Goal: Transaction & Acquisition: Download file/media

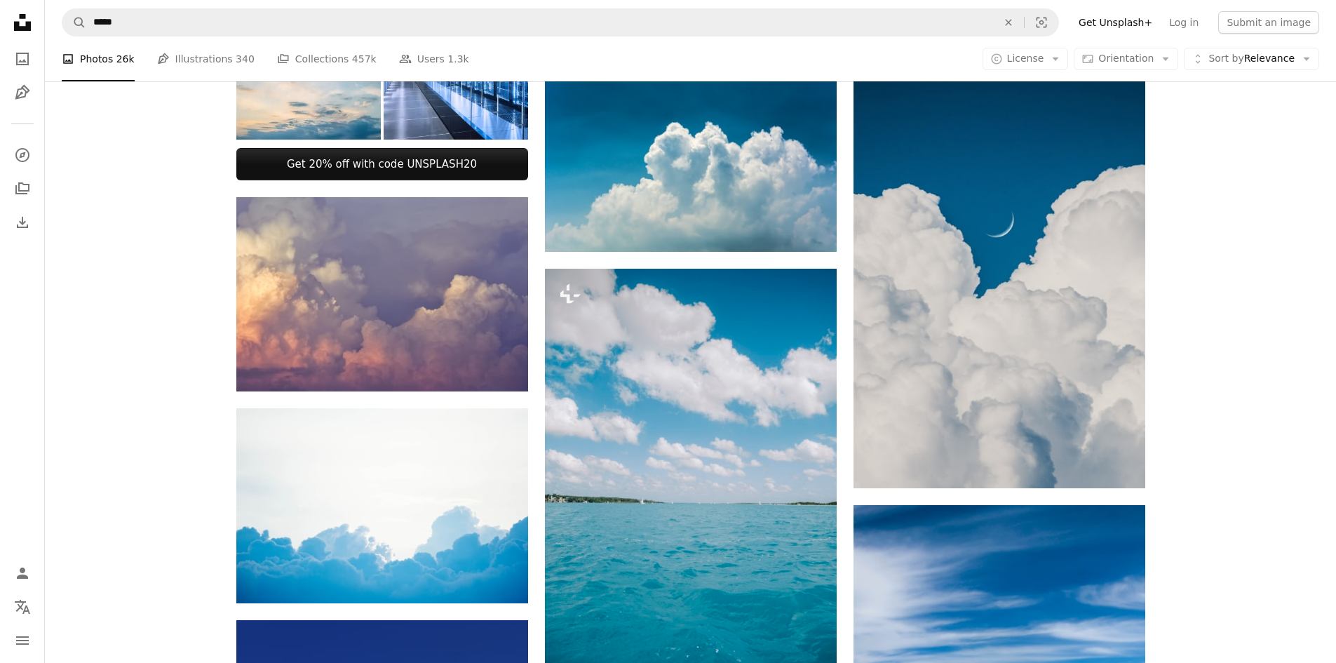
scroll to position [771, 0]
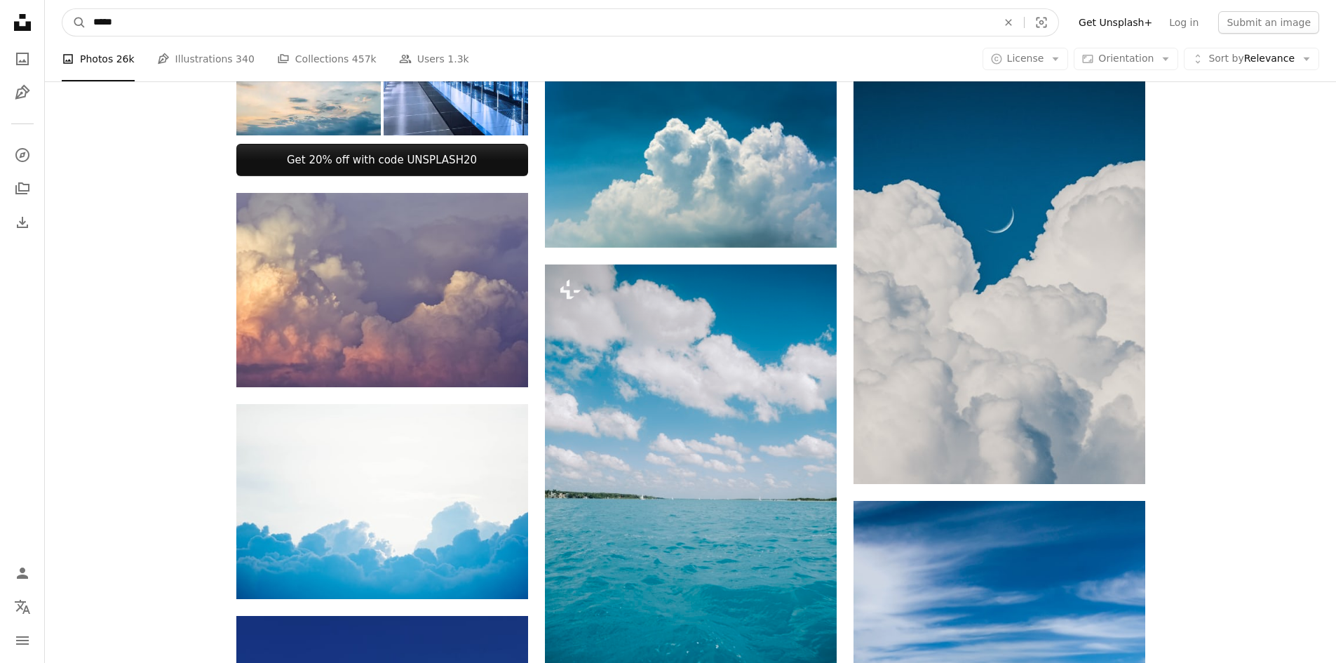
click at [424, 10] on input "*****" at bounding box center [539, 22] width 907 height 27
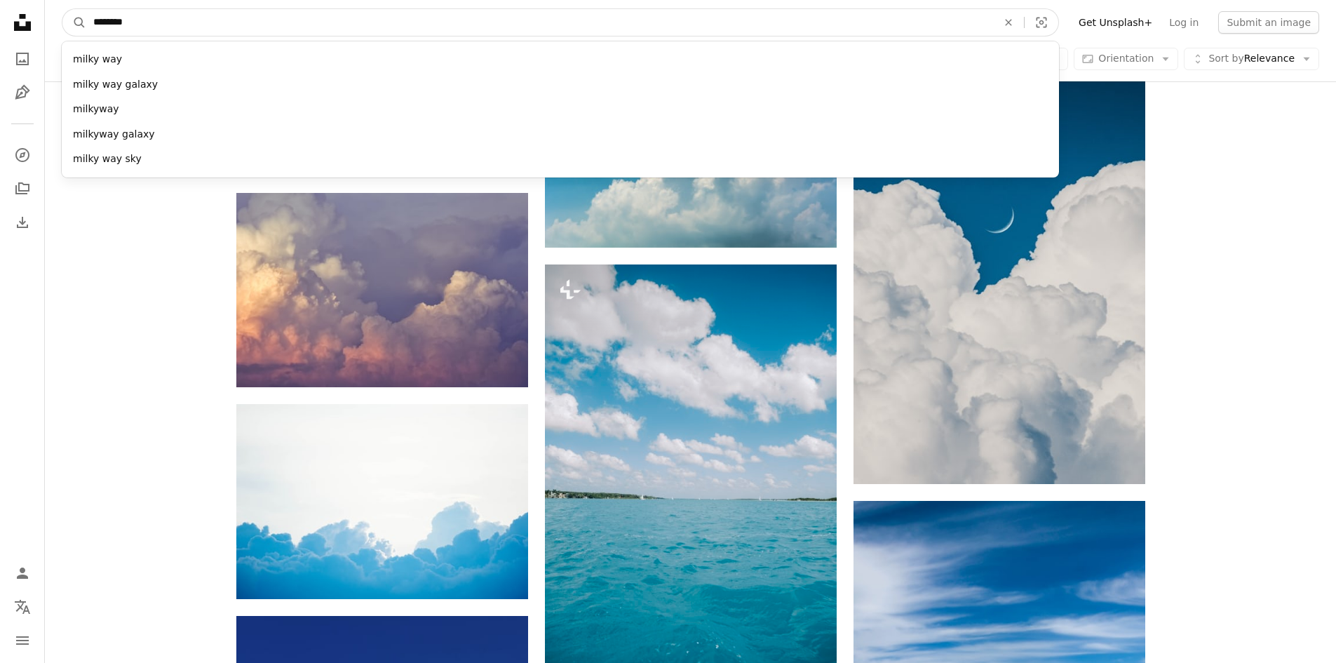
type input "*********"
click button "A magnifying glass" at bounding box center [74, 22] width 24 height 27
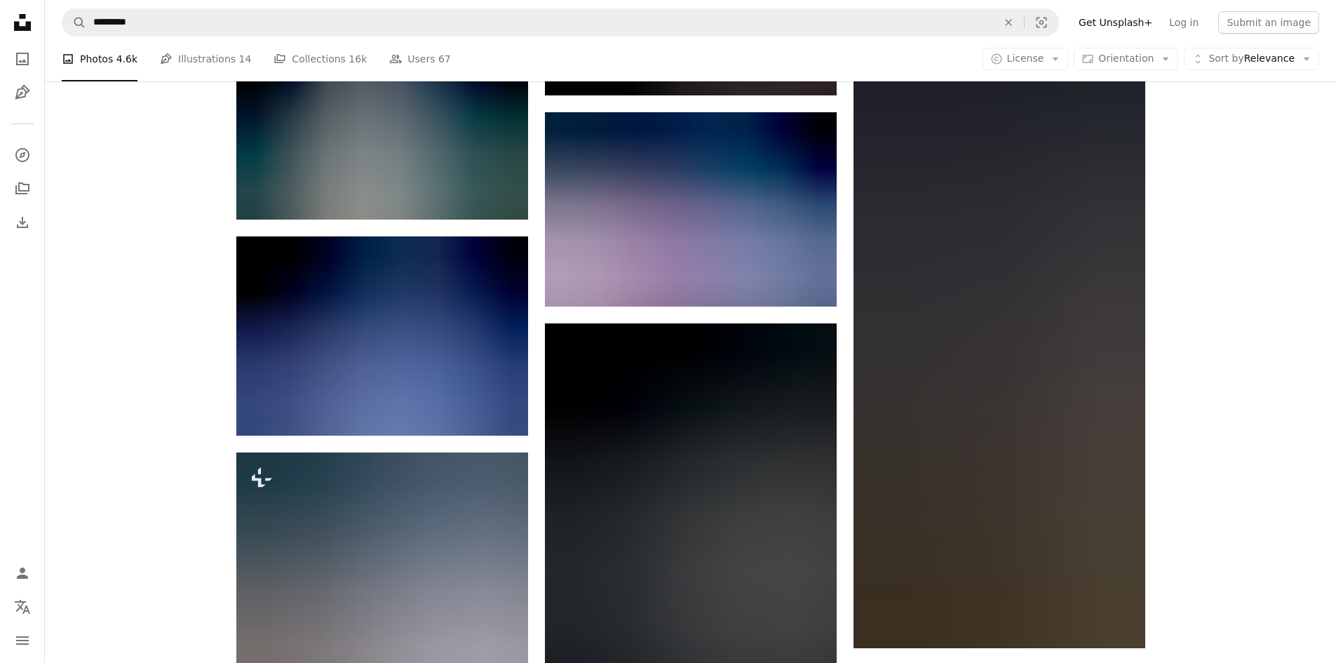
scroll to position [1332, 0]
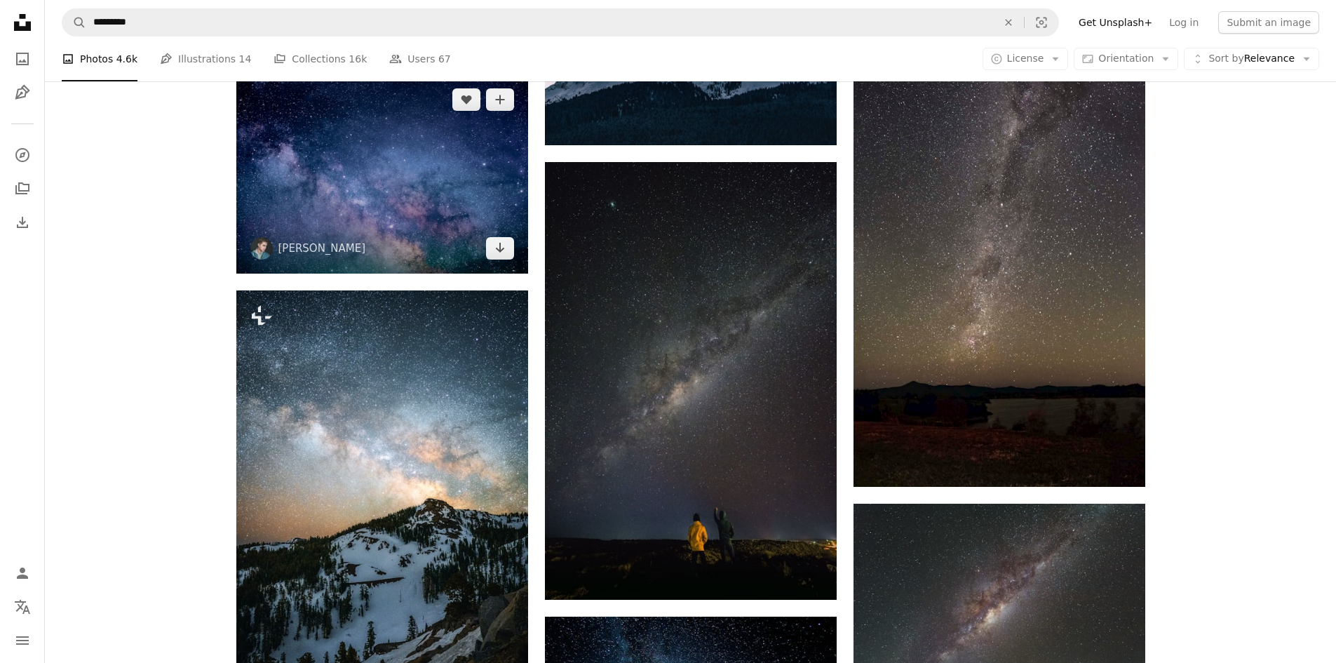
click at [338, 180] on img at bounding box center [382, 173] width 292 height 199
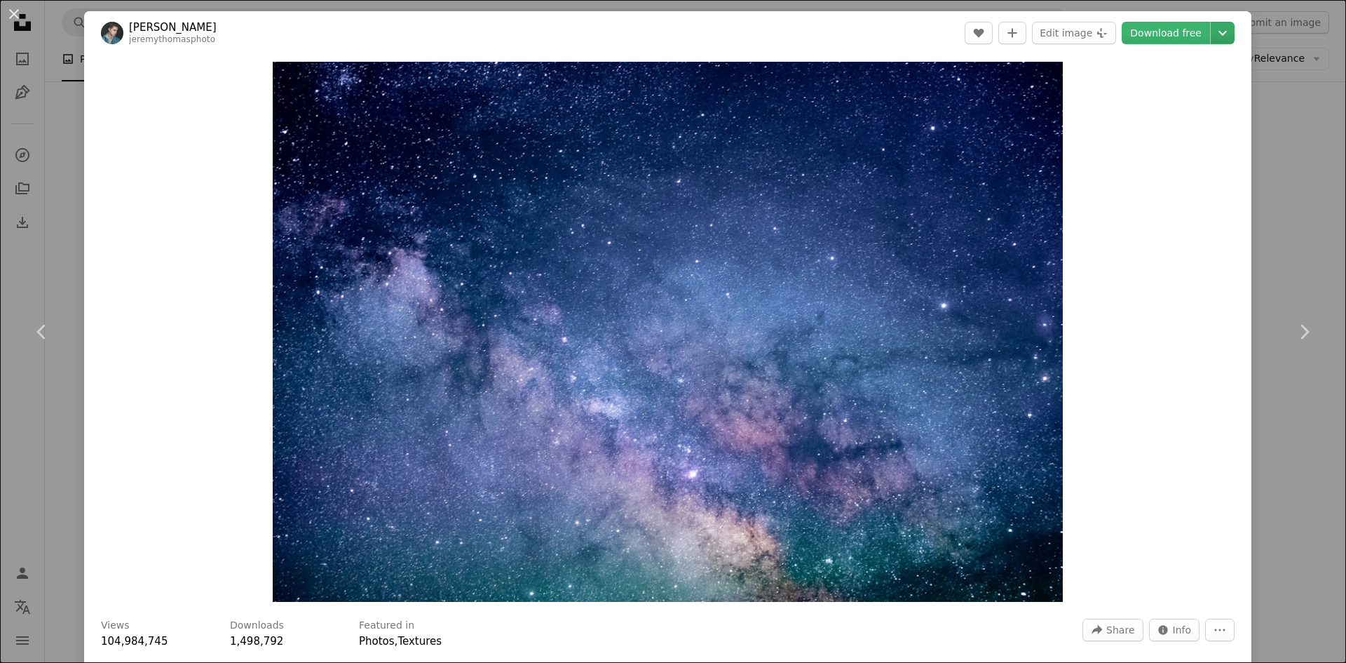
click at [1213, 27] on icon "Chevron down" at bounding box center [1223, 33] width 22 height 17
click at [1163, 150] on span "( 5005 x 3417 )" at bounding box center [1195, 154] width 69 height 11
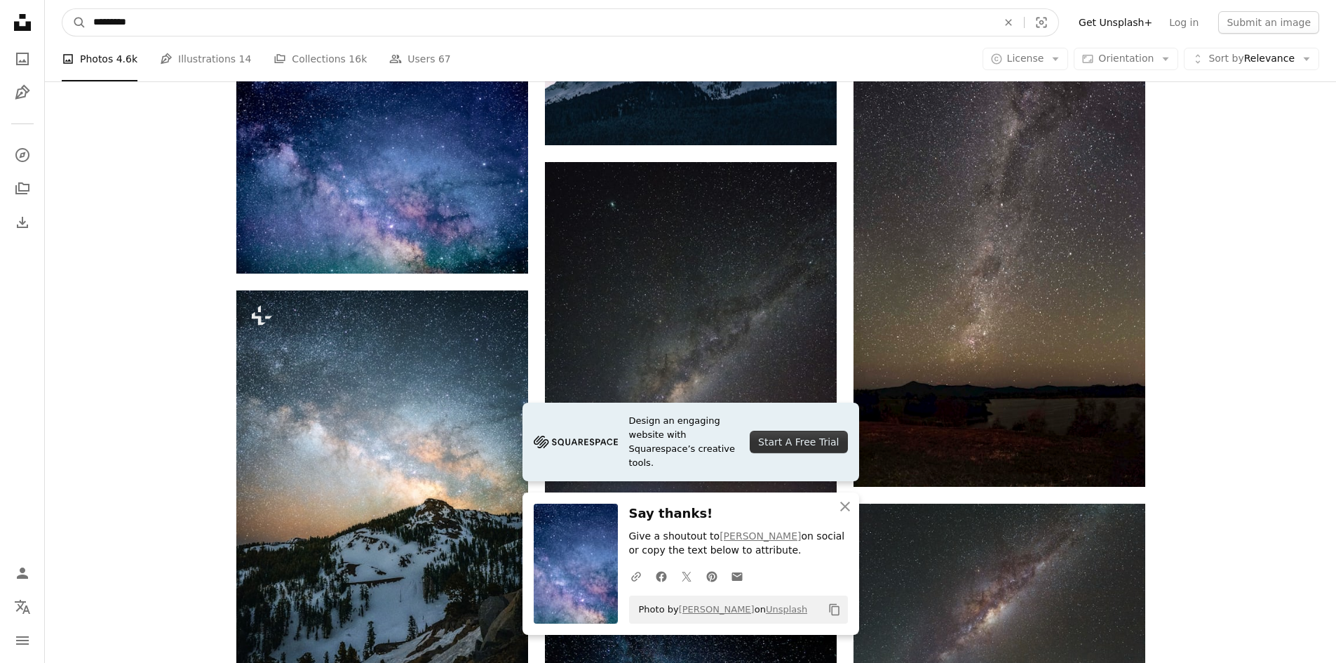
click at [538, 33] on input "*********" at bounding box center [539, 22] width 907 height 27
type input "**********"
click button "A magnifying glass" at bounding box center [74, 22] width 24 height 27
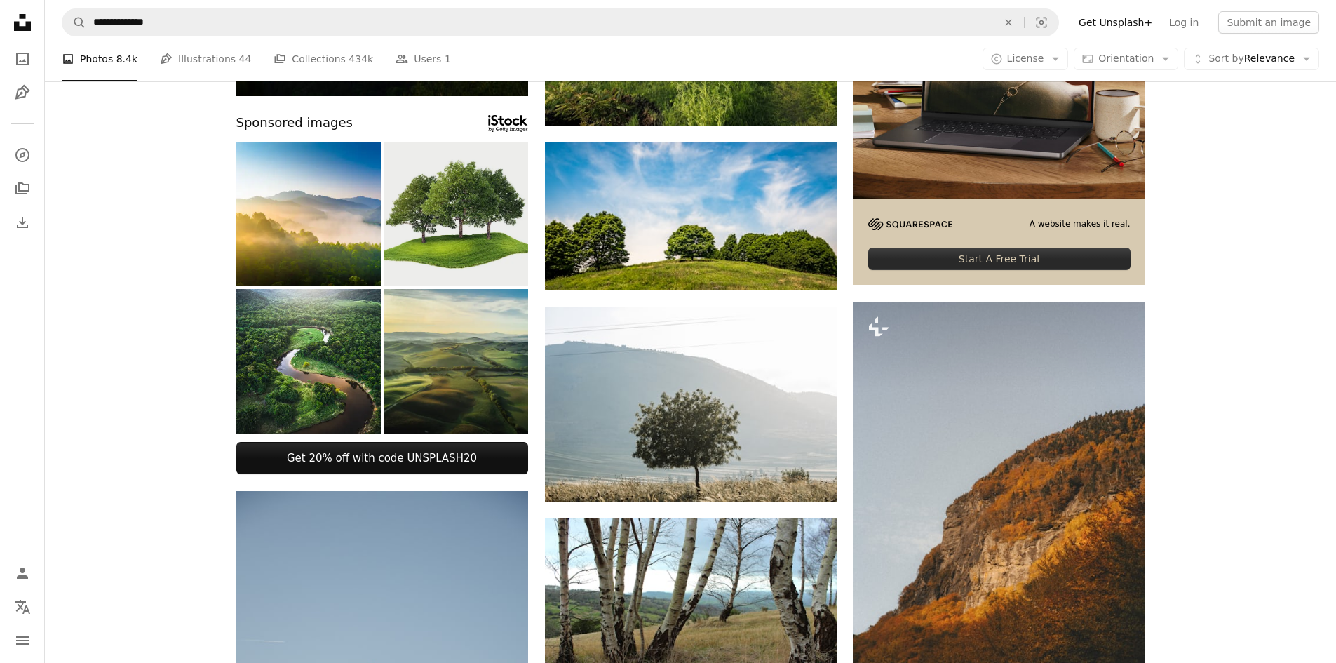
scroll to position [281, 0]
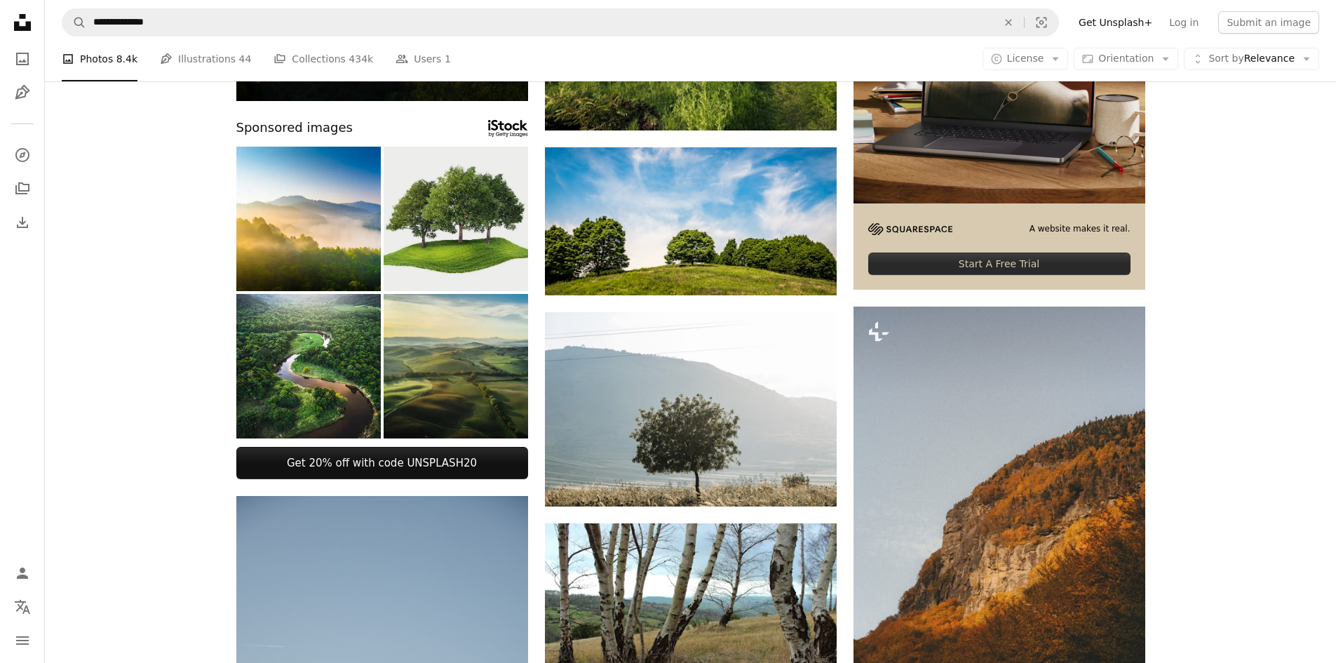
click at [440, 198] on img at bounding box center [456, 219] width 144 height 144
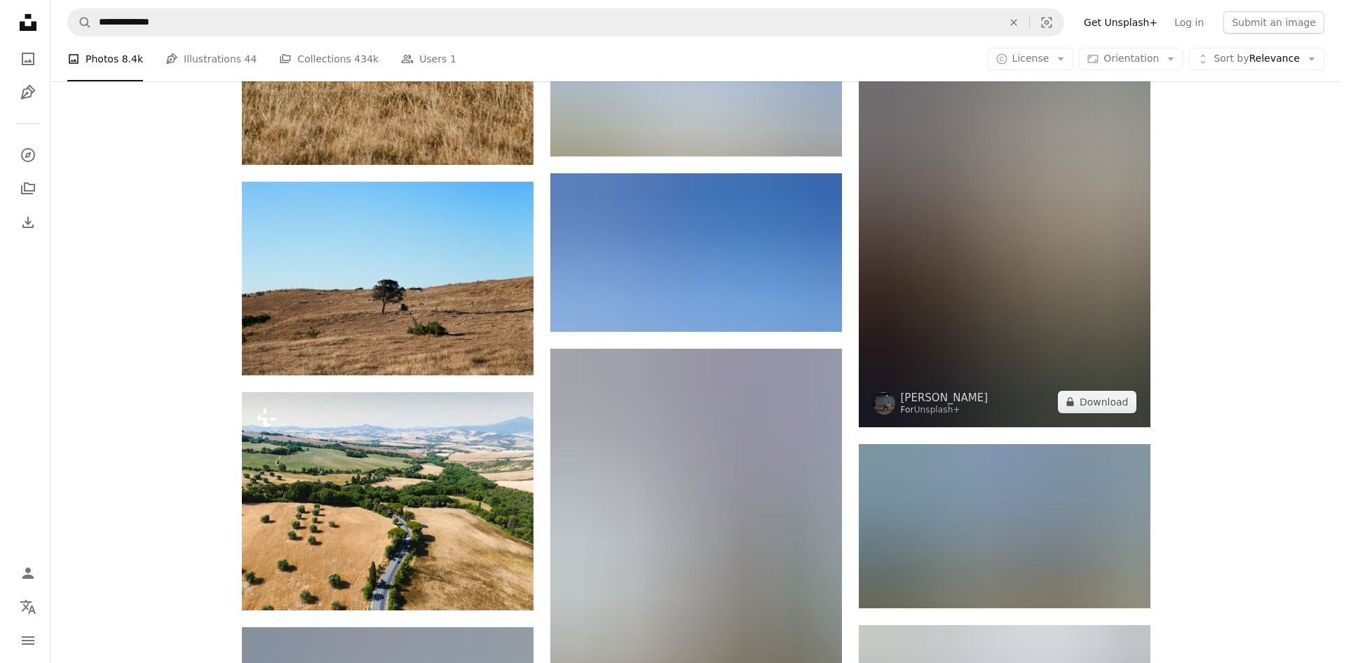
scroll to position [912, 0]
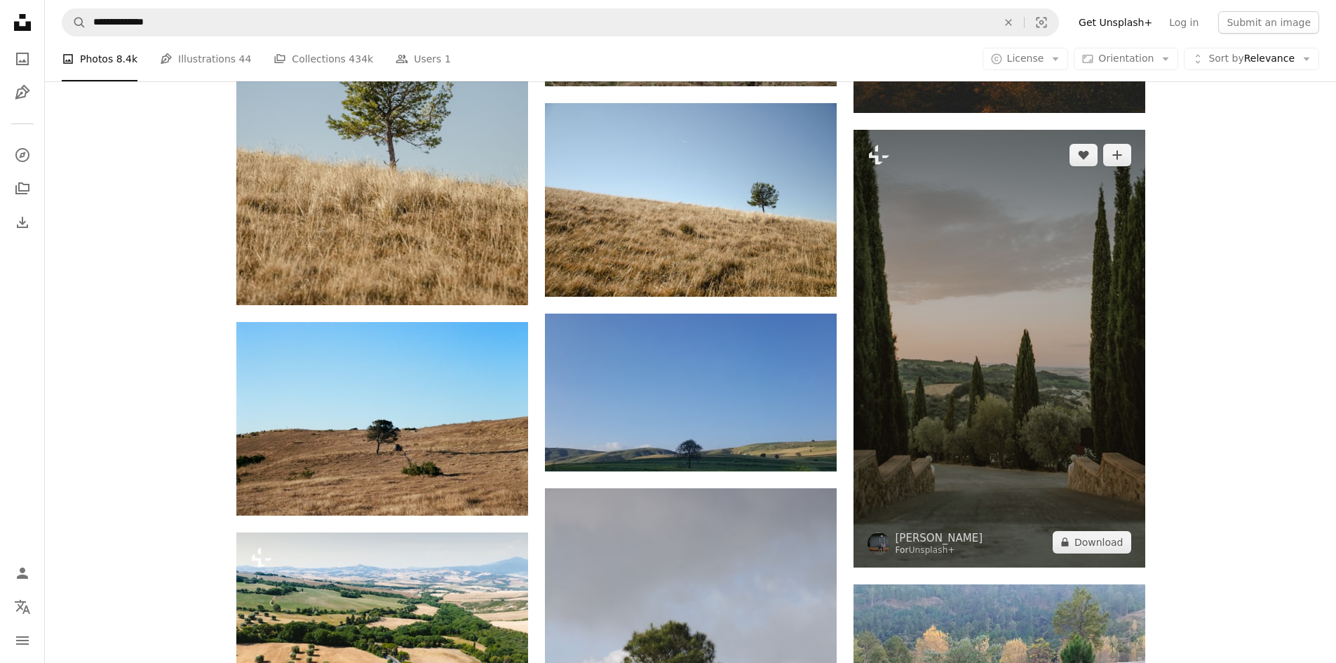
click at [1022, 284] on img at bounding box center [999, 349] width 292 height 438
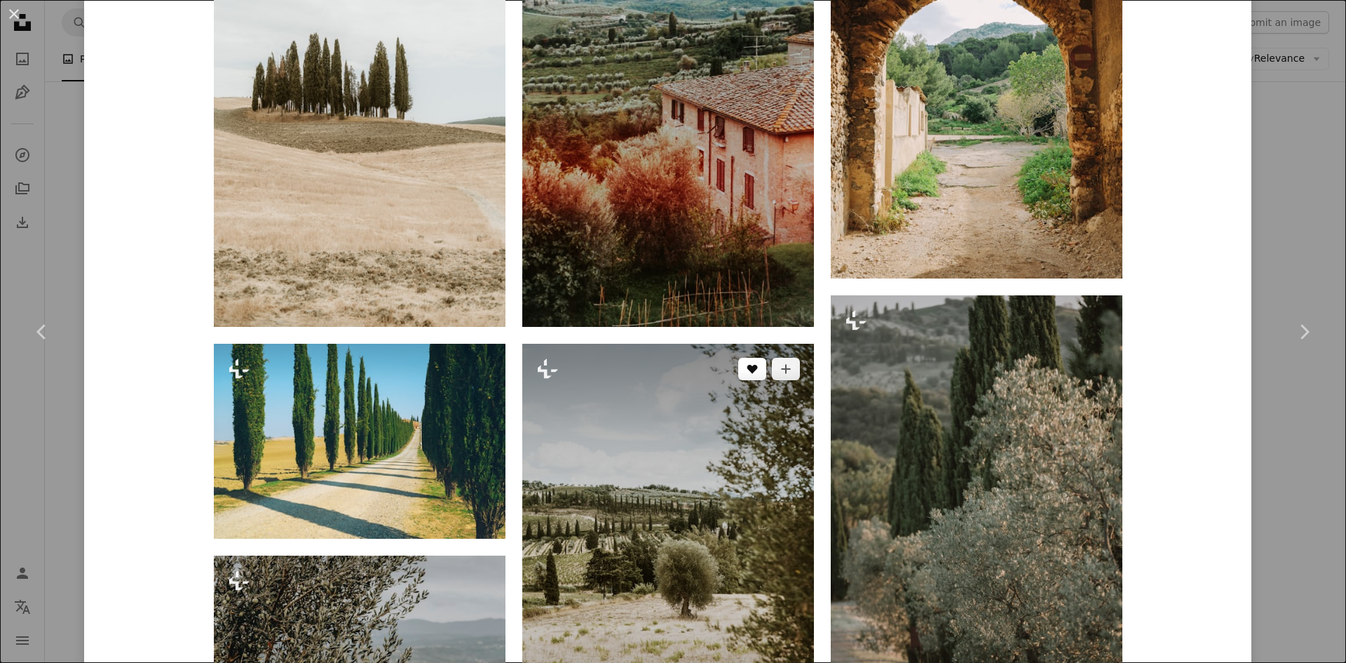
scroll to position [1613, 0]
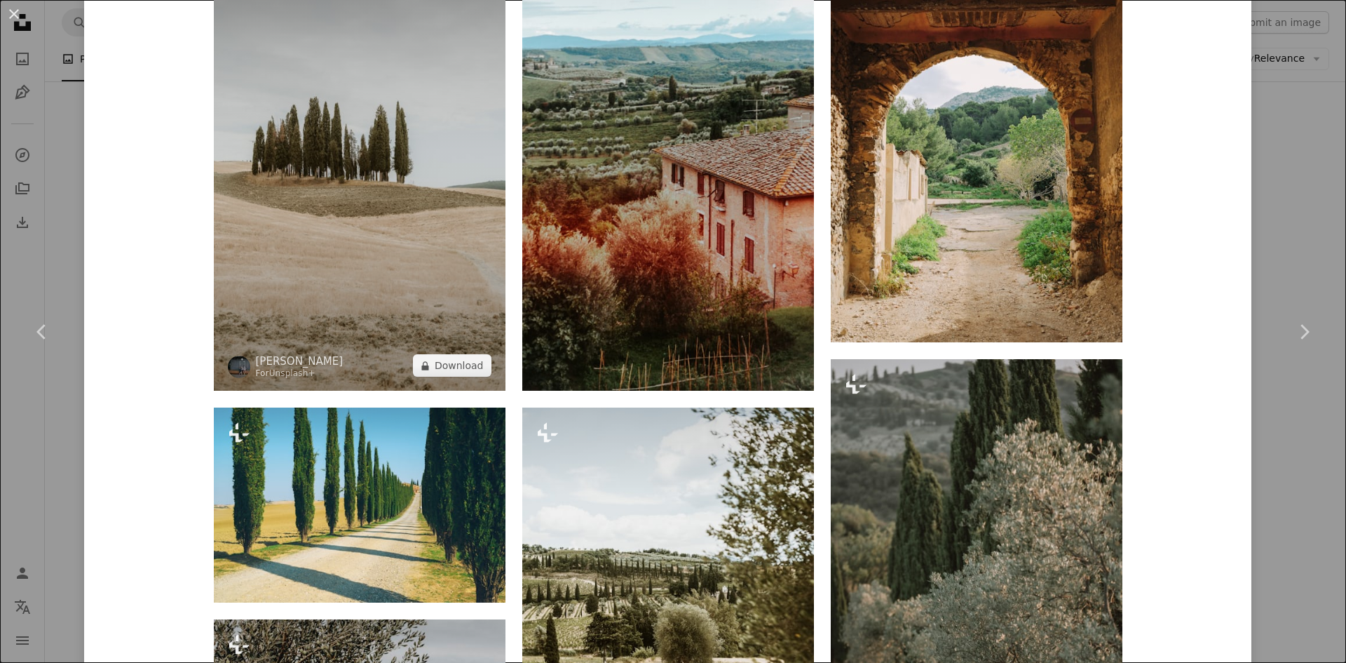
click at [407, 247] on img at bounding box center [360, 172] width 292 height 438
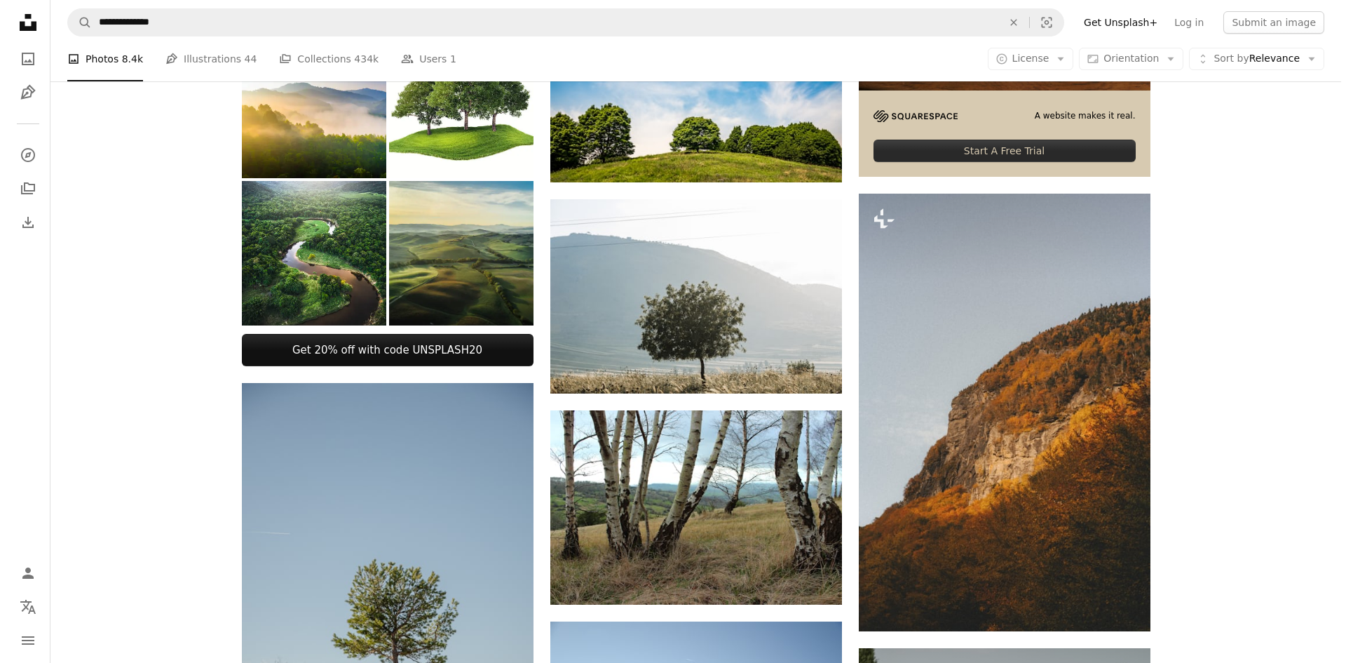
scroll to position [884, 0]
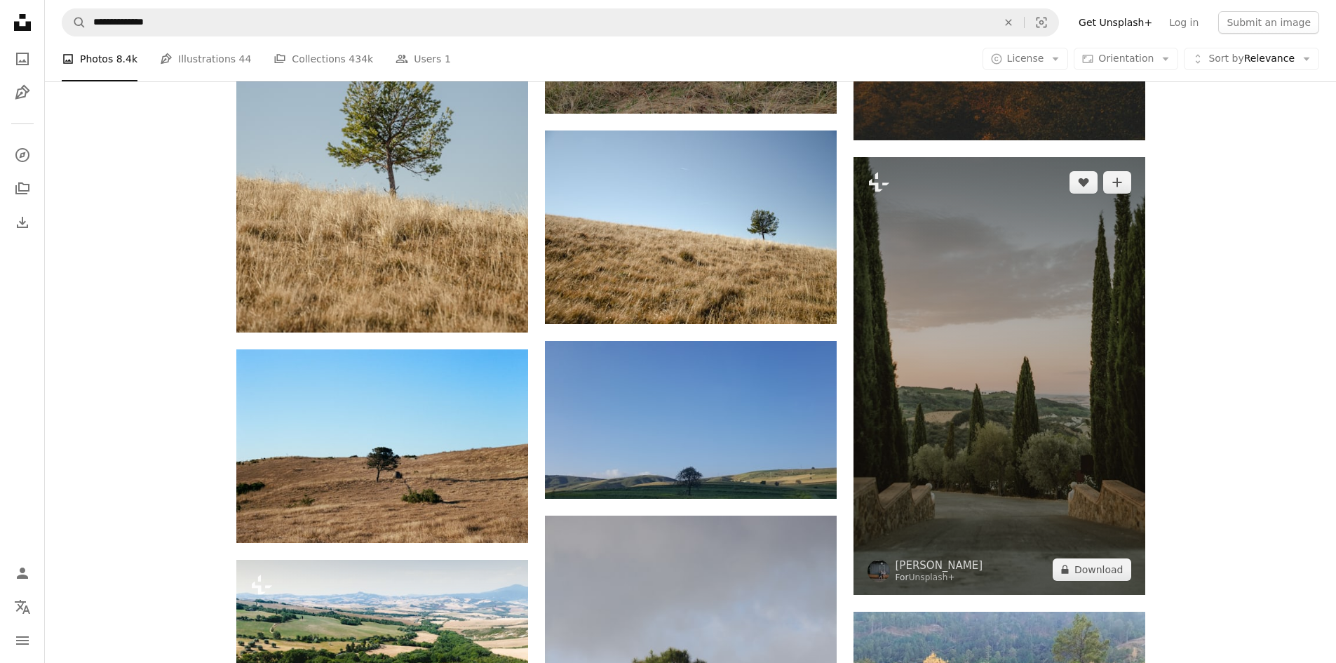
click at [980, 334] on img at bounding box center [999, 376] width 292 height 438
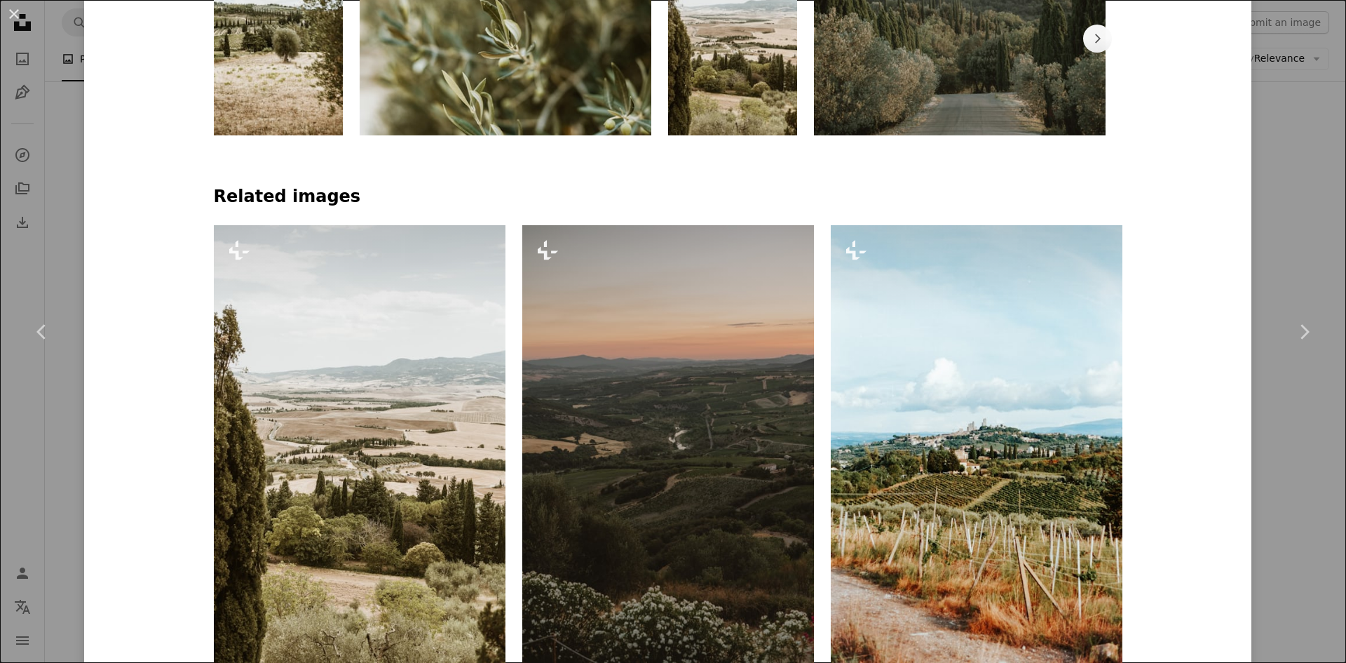
scroll to position [982, 0]
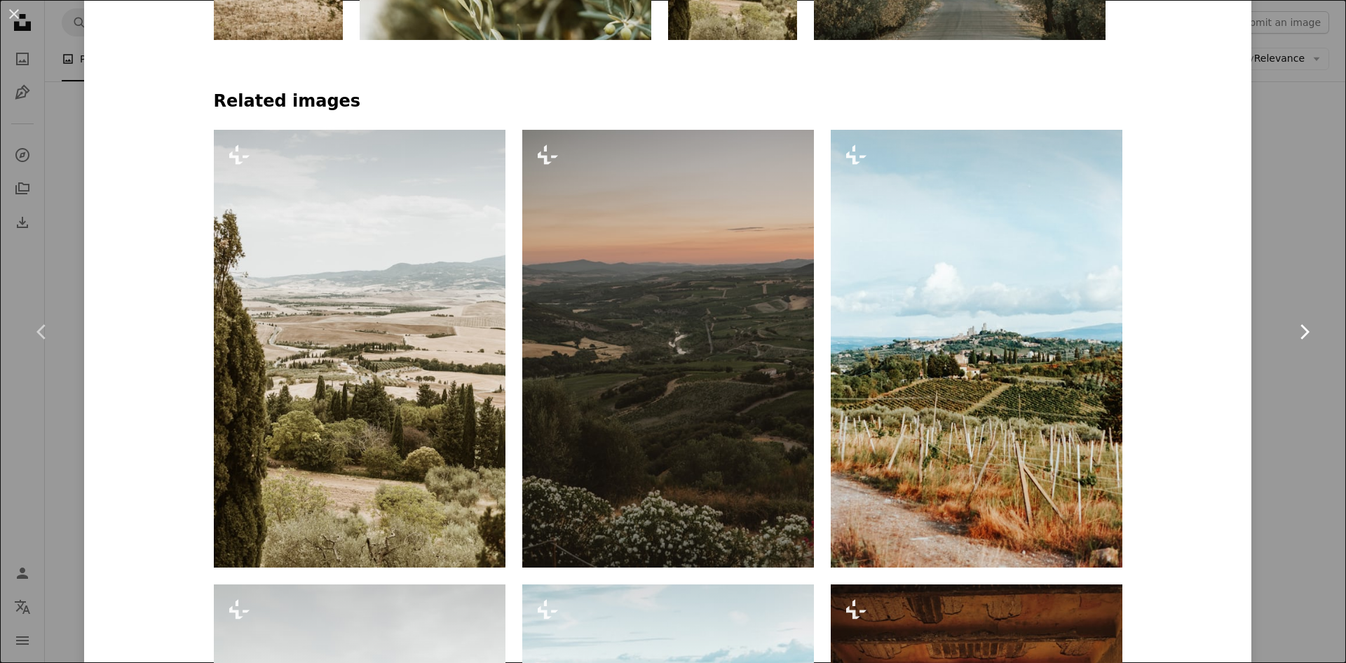
click at [1262, 266] on link "Chevron right" at bounding box center [1304, 331] width 84 height 135
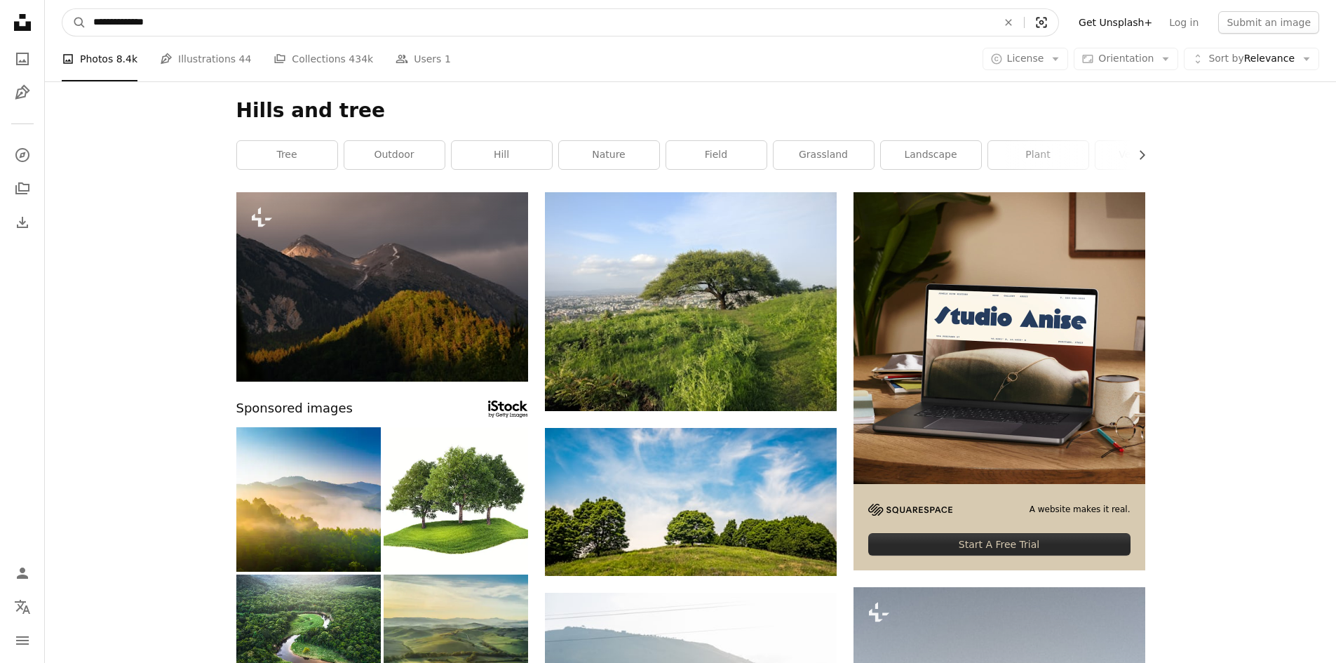
click at [1058, 22] on icon "Visual search" at bounding box center [1042, 22] width 34 height 14
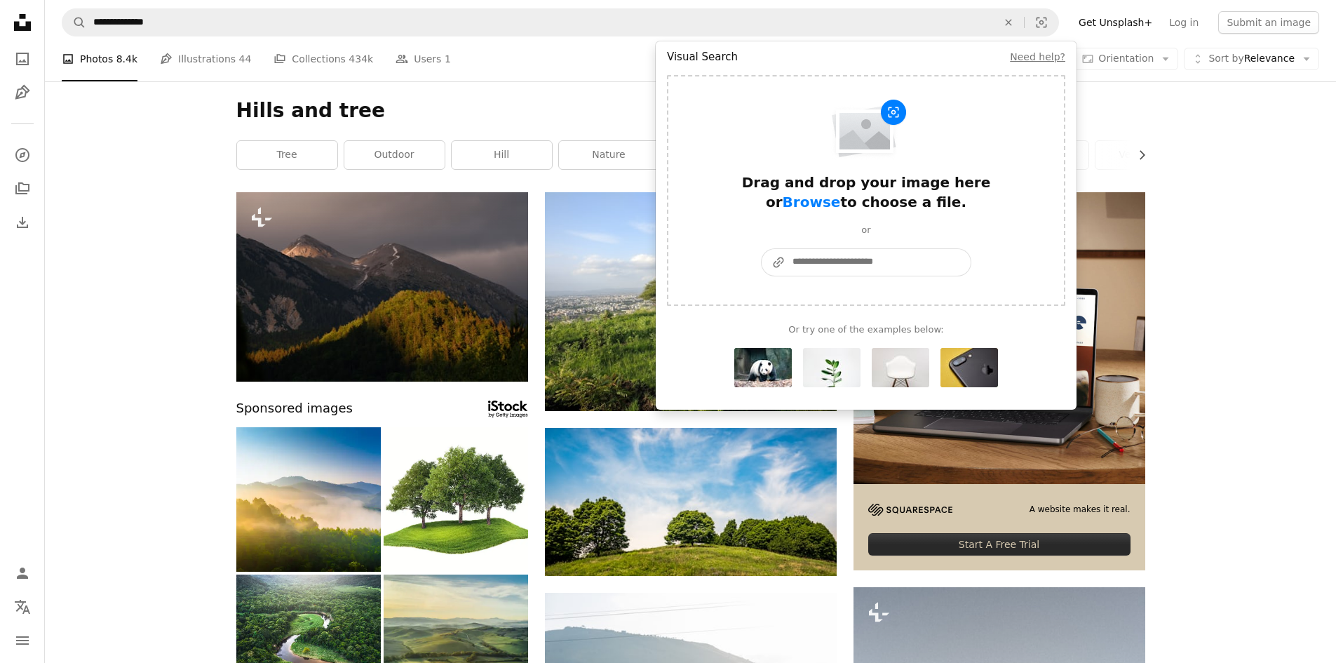
click at [874, 256] on input "A URL sharing icon (chains) Paste an image or a URL" at bounding box center [877, 262] width 185 height 27
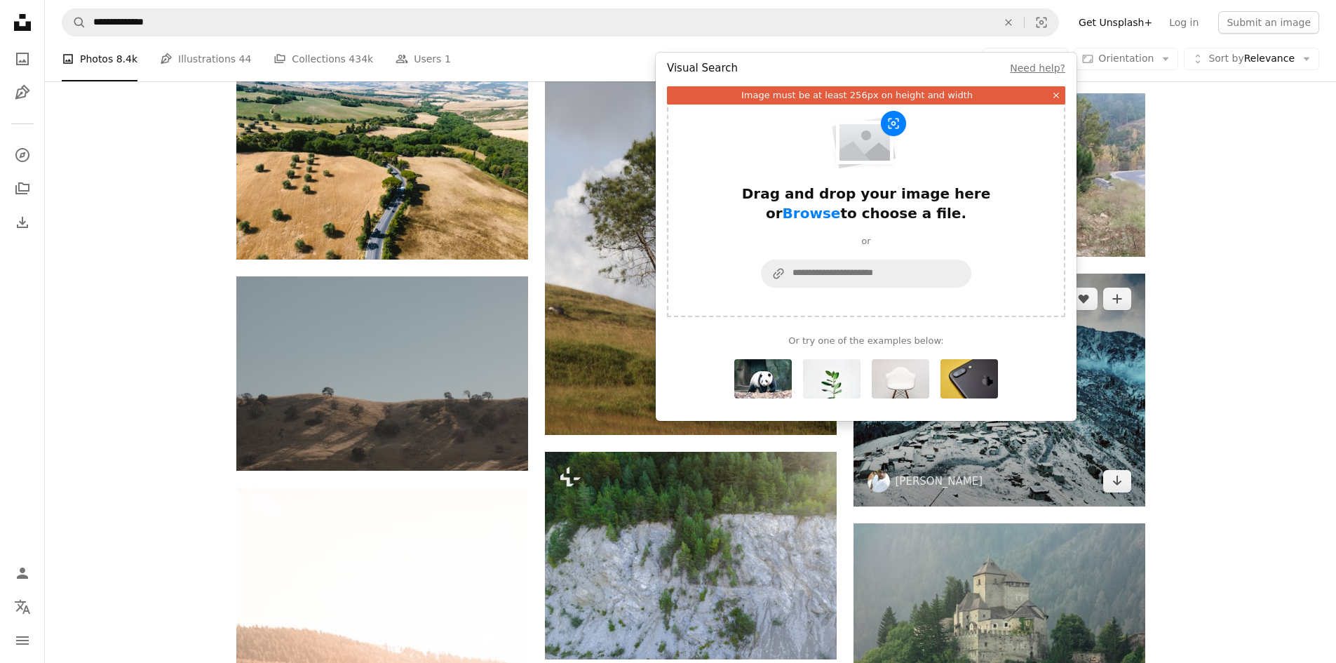
scroll to position [1753, 0]
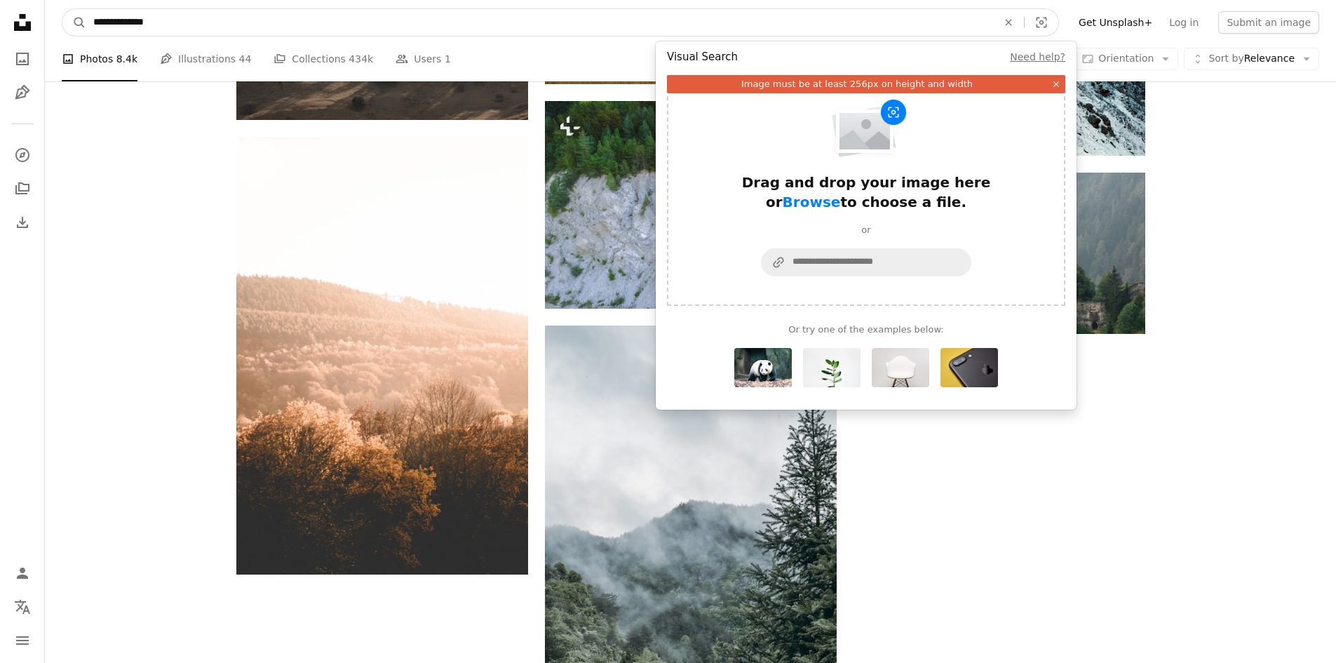
click at [330, 33] on input "**********" at bounding box center [539, 22] width 907 height 27
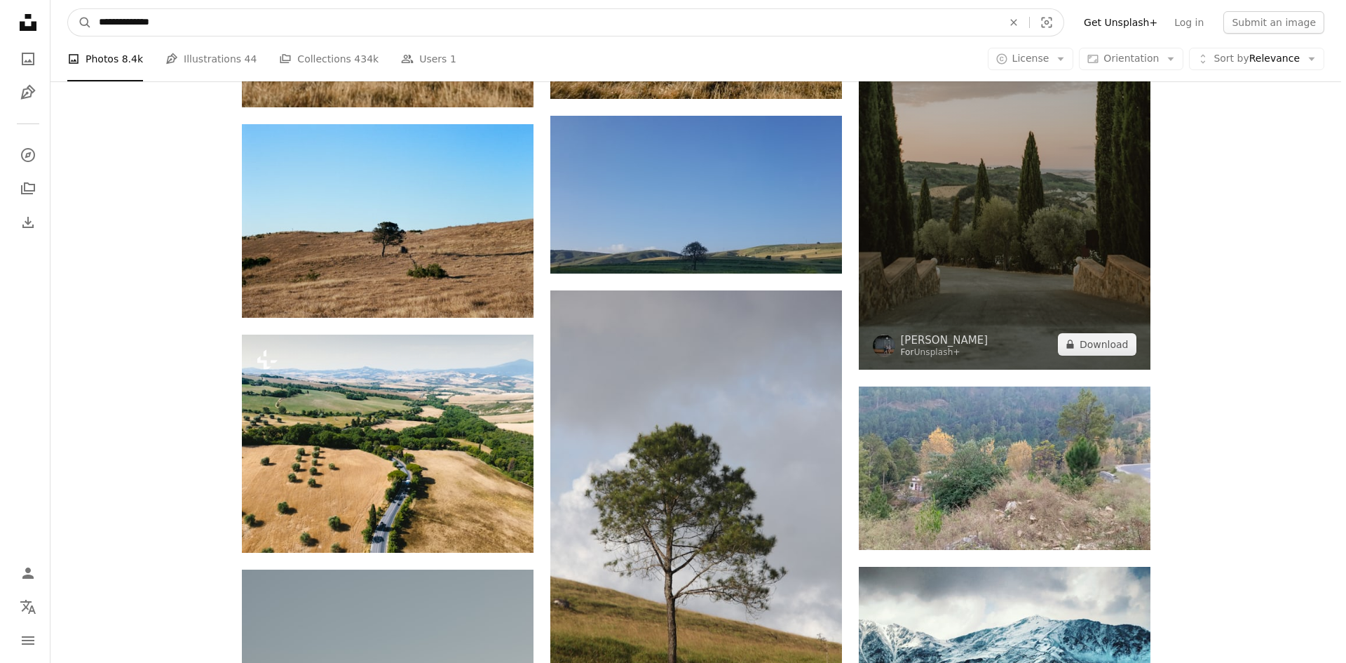
scroll to position [1122, 0]
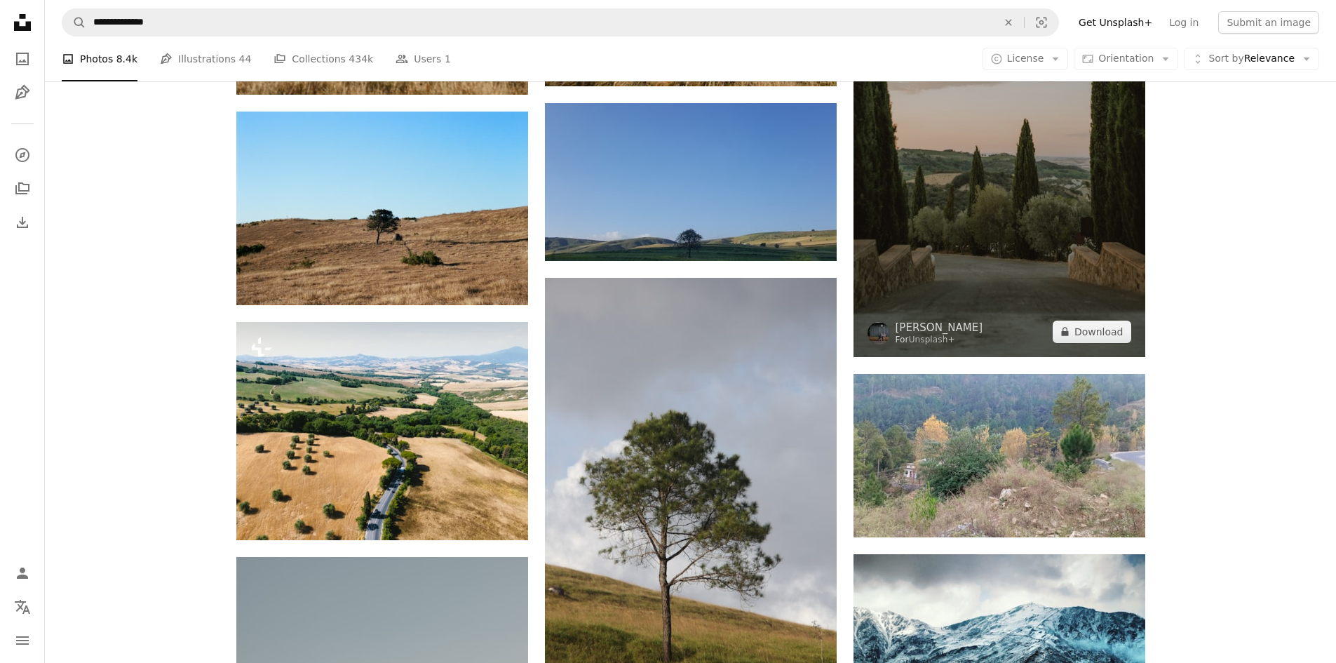
click at [1022, 257] on img at bounding box center [999, 138] width 292 height 438
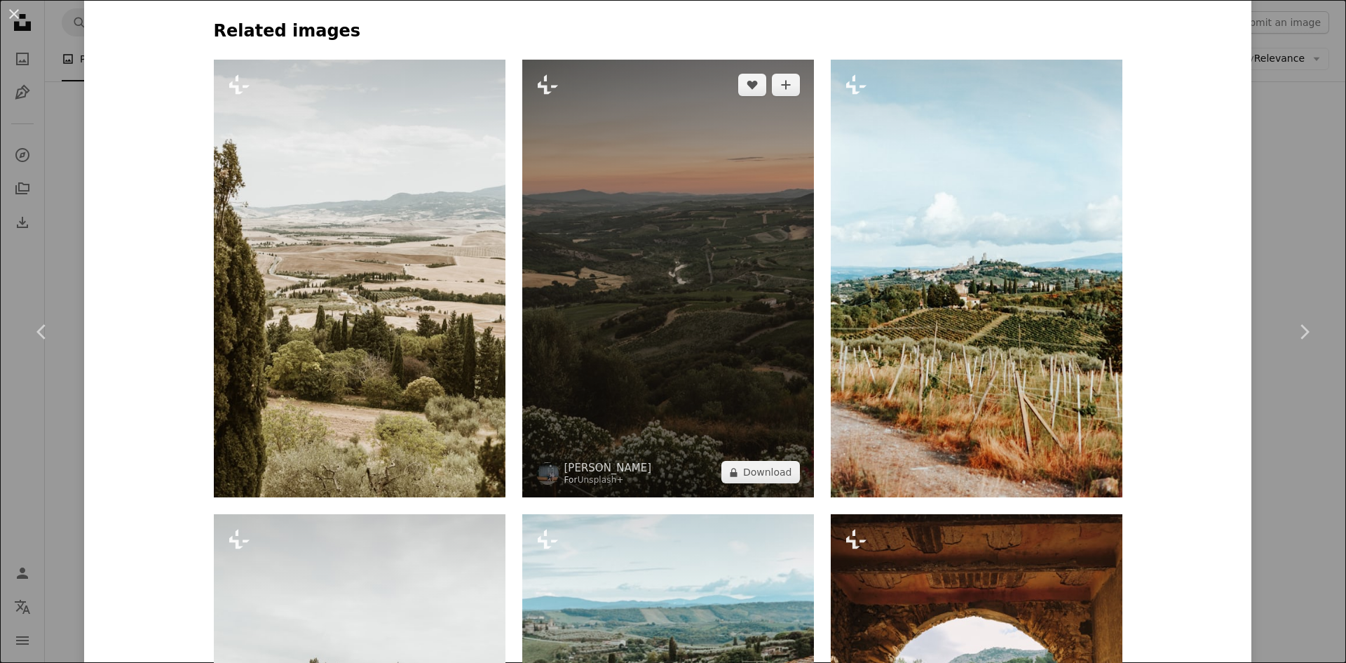
scroll to position [1403, 0]
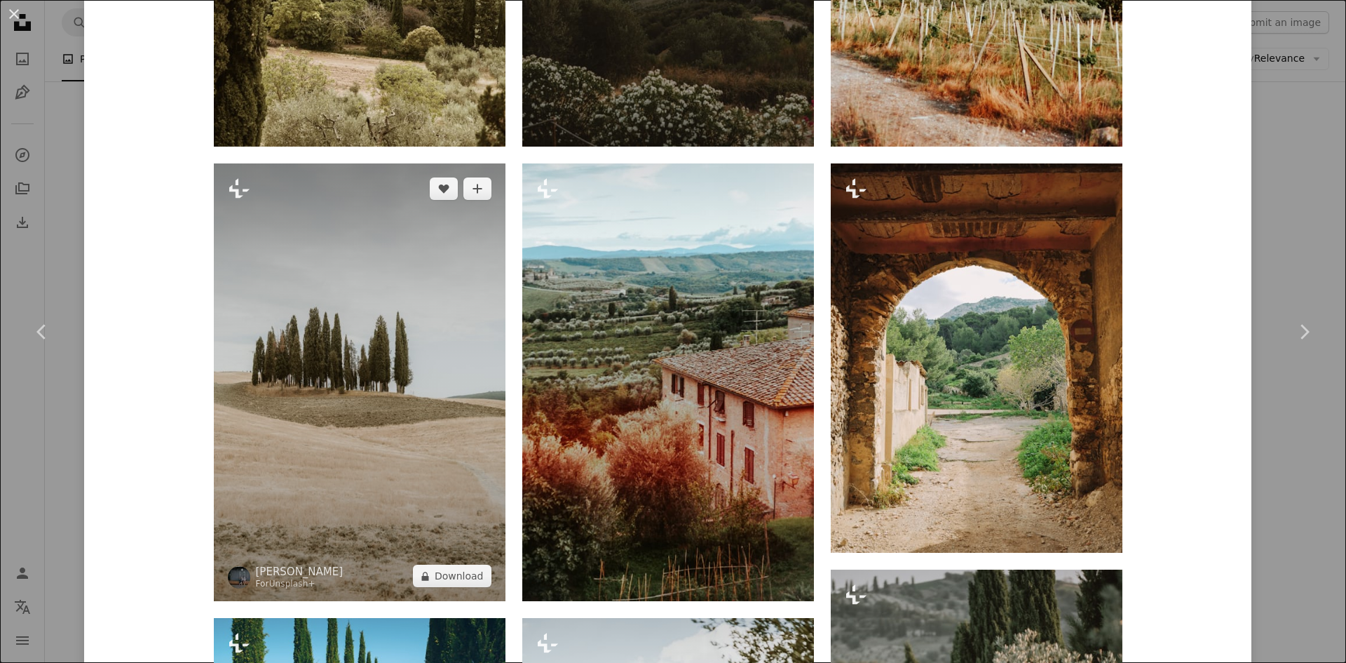
click at [421, 342] on img at bounding box center [360, 382] width 292 height 438
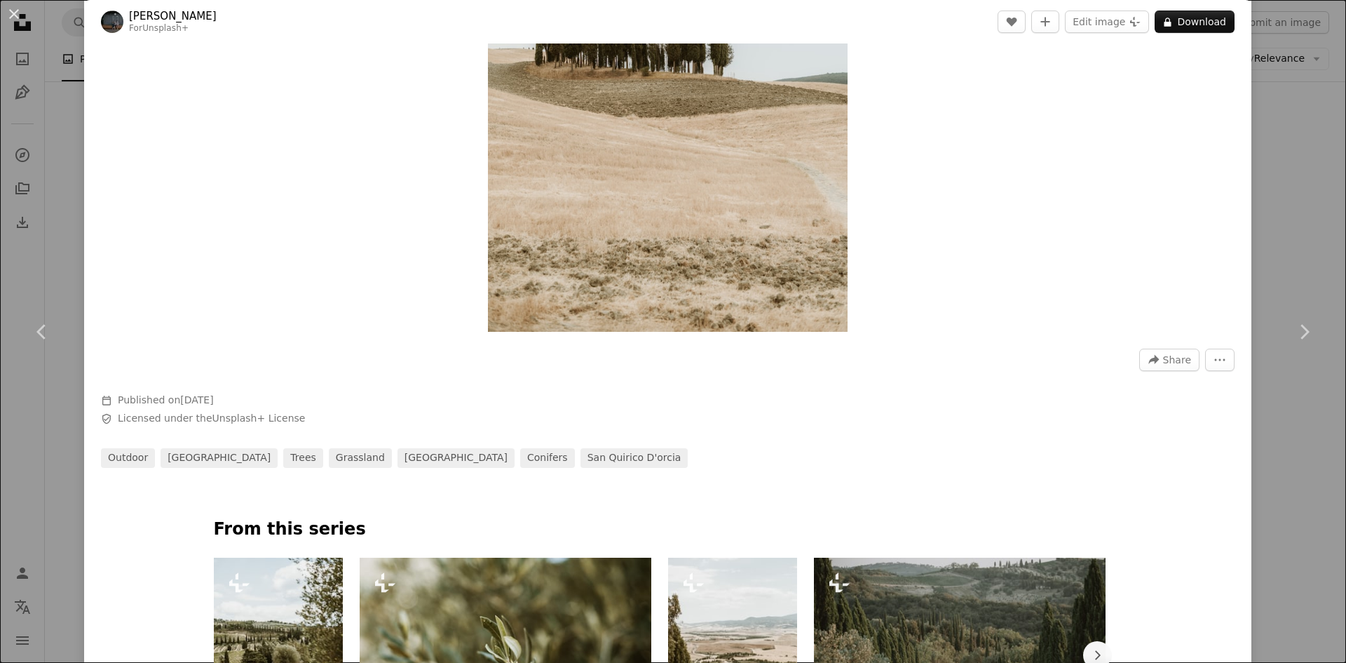
scroll to position [421, 0]
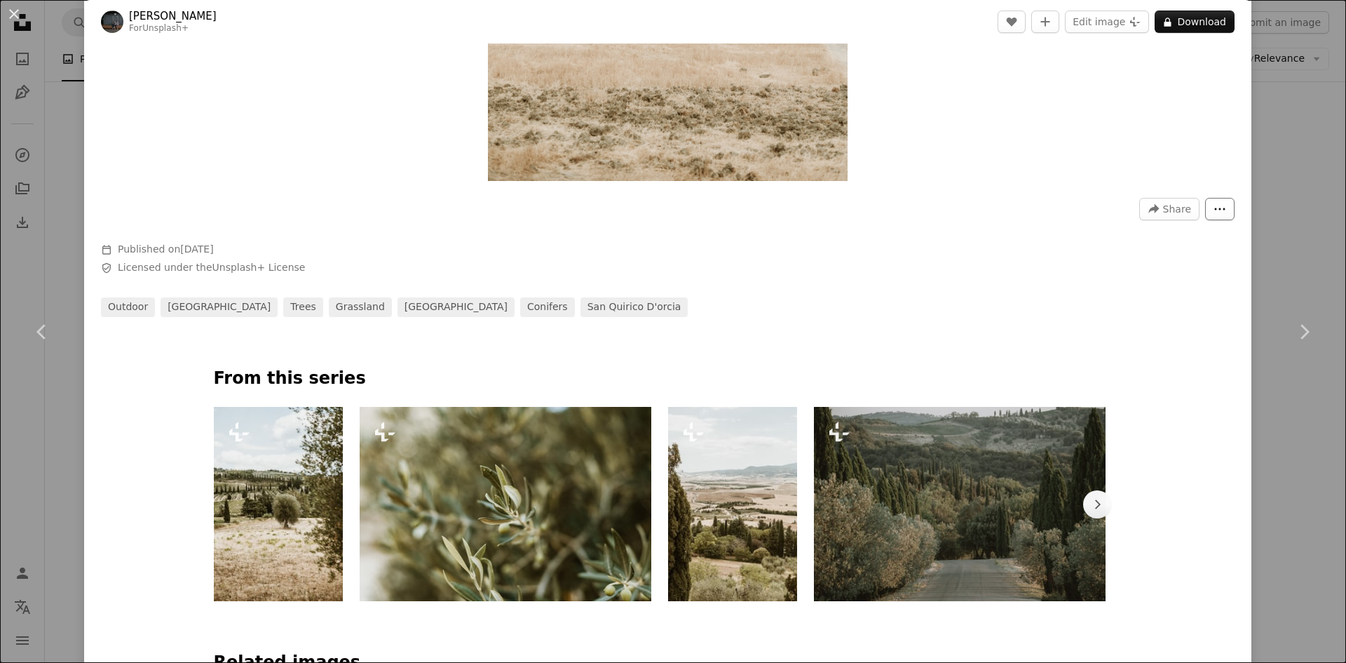
click at [1219, 208] on button "More Actions" at bounding box center [1219, 209] width 29 height 22
click at [1155, 269] on dialog "An X shape Chevron left Chevron right [PERSON_NAME] For Unsplash+ A heart A plu…" at bounding box center [673, 331] width 1346 height 663
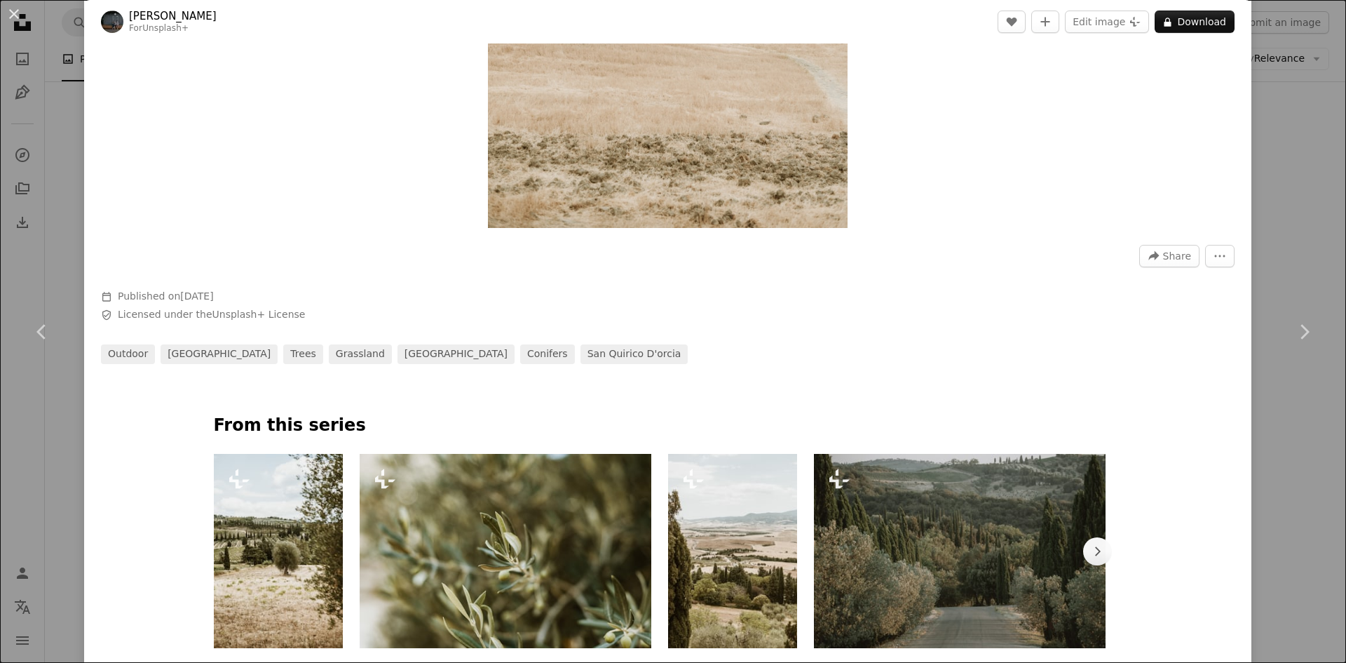
scroll to position [140, 0]
